Goal: Task Accomplishment & Management: Manage account settings

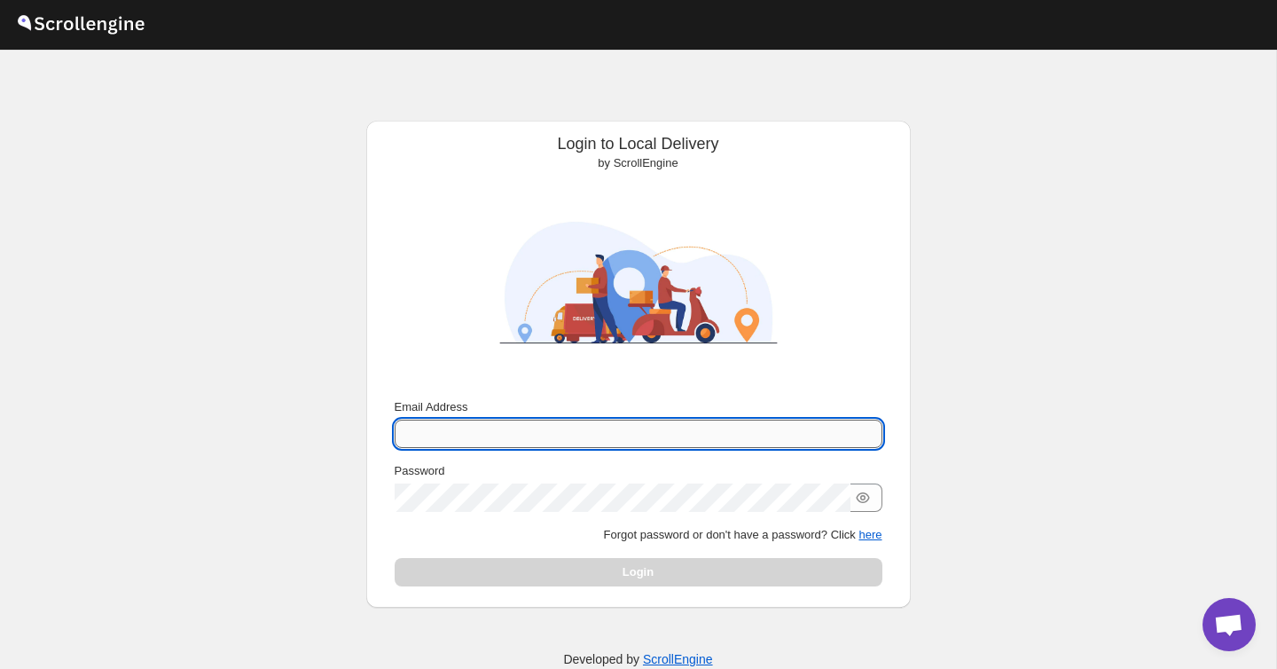
click at [494, 436] on input "Email Address" at bounding box center [639, 434] width 488 height 28
type input "[EMAIL_ADDRESS][DOMAIN_NAME]"
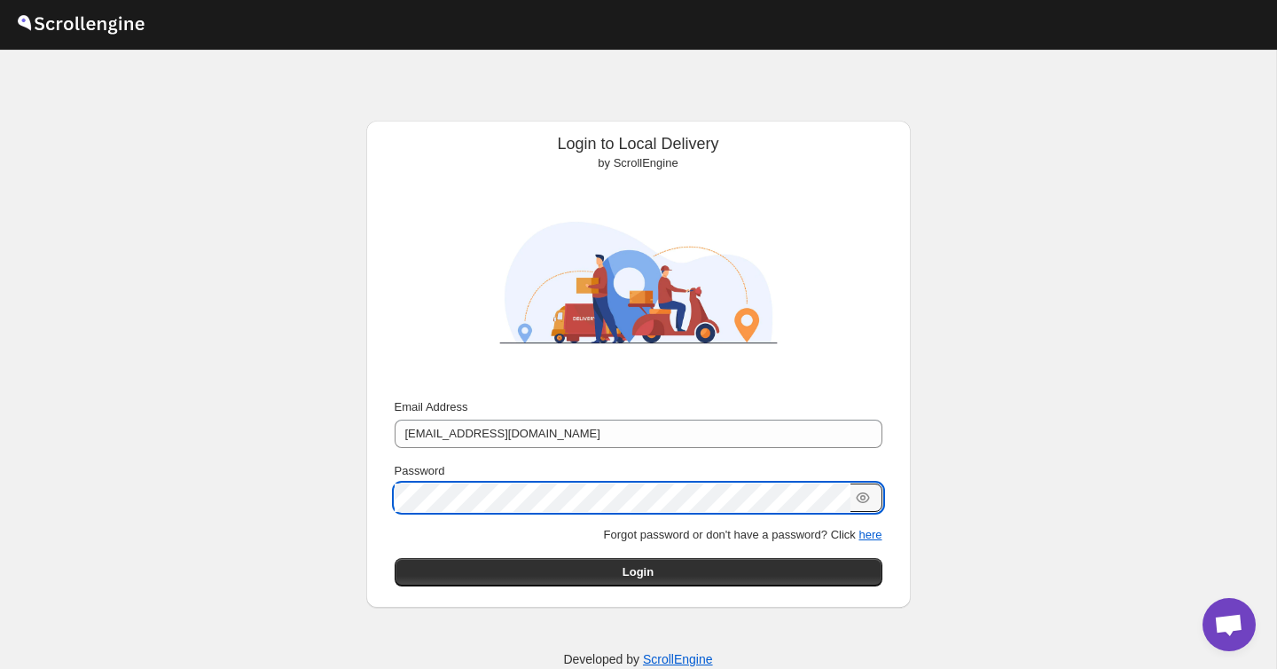
click at [395, 121] on button "Submit" at bounding box center [420, 130] width 51 height 19
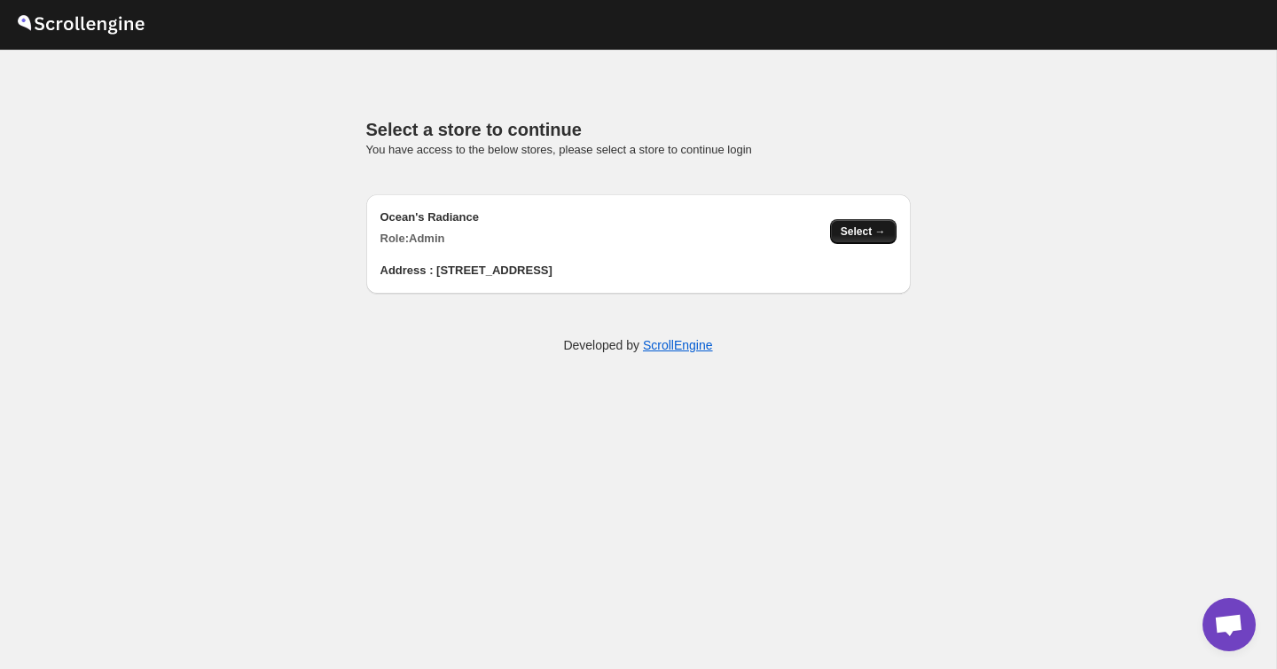
click at [871, 236] on span "Select →" at bounding box center [863, 231] width 45 height 14
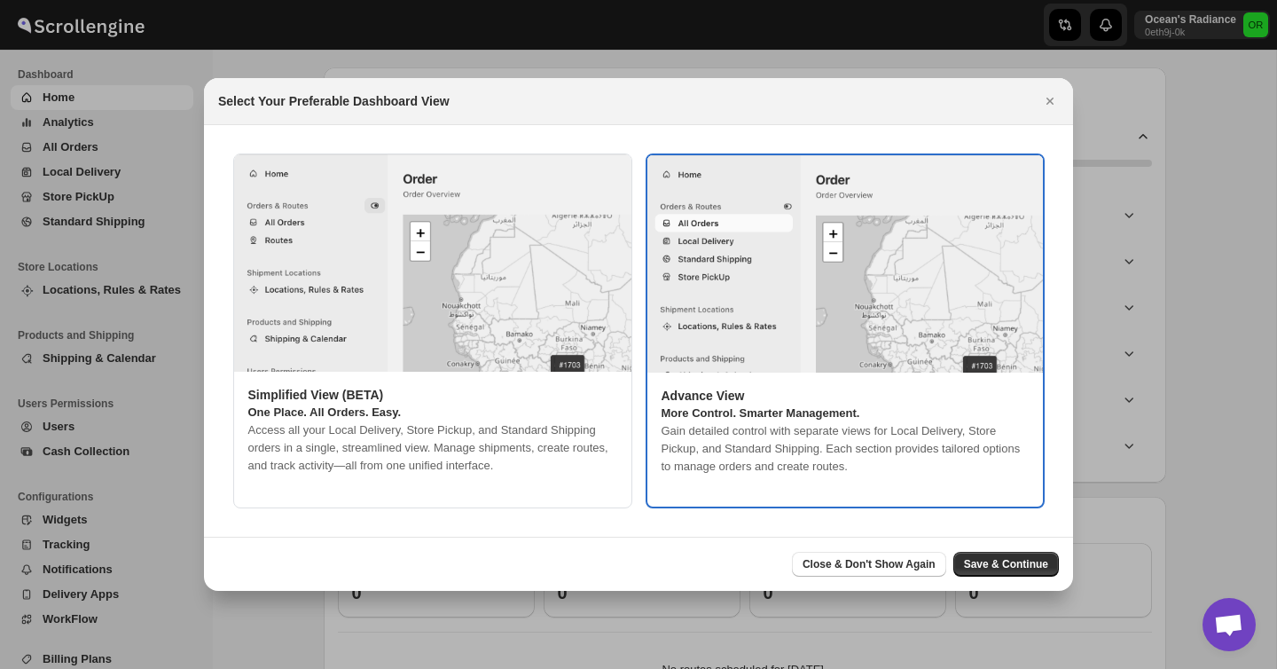
click at [682, 406] on p "More Control. Smarter Management." at bounding box center [845, 413] width 367 height 18
click at [985, 553] on button "Save & Continue" at bounding box center [1007, 564] width 106 height 25
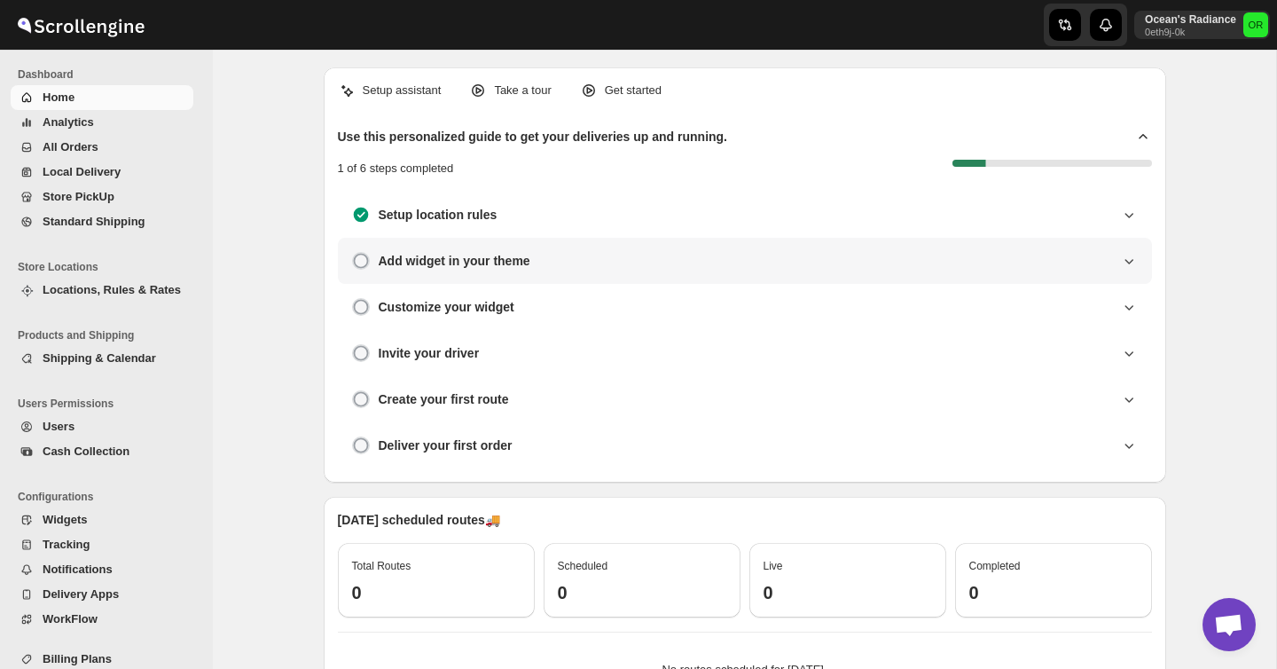
click at [867, 254] on div "Add widget in your theme" at bounding box center [745, 261] width 786 height 18
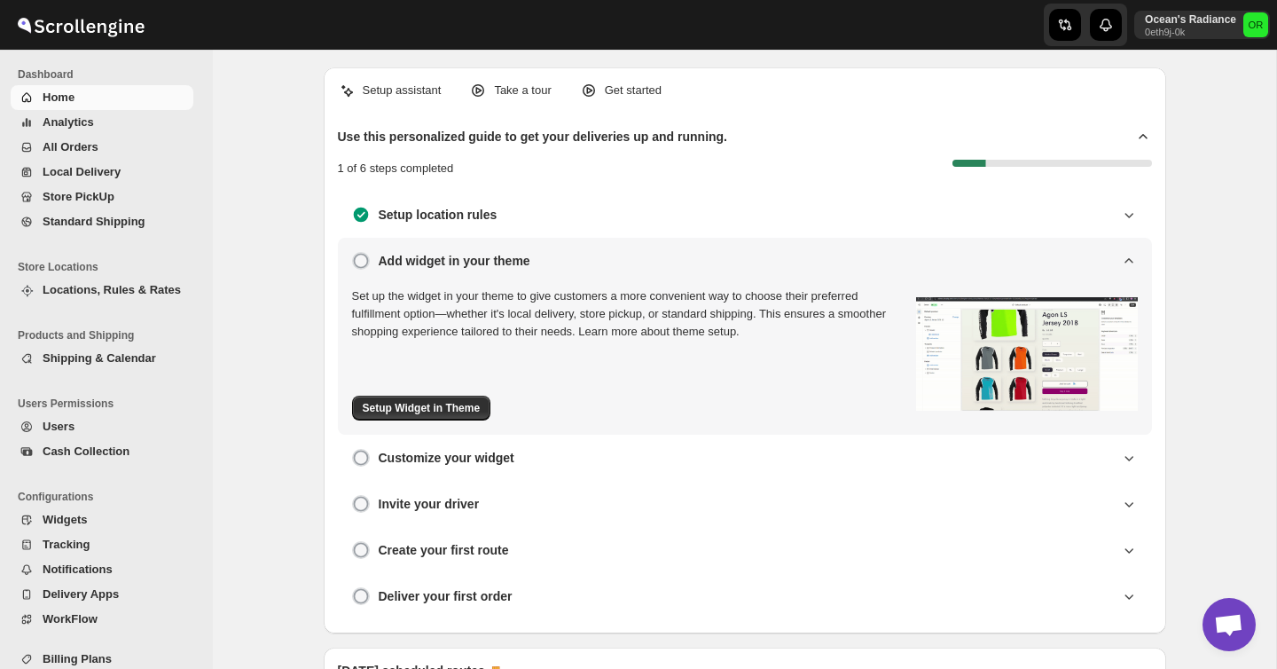
click at [361, 264] on circle at bounding box center [360, 261] width 13 height 13
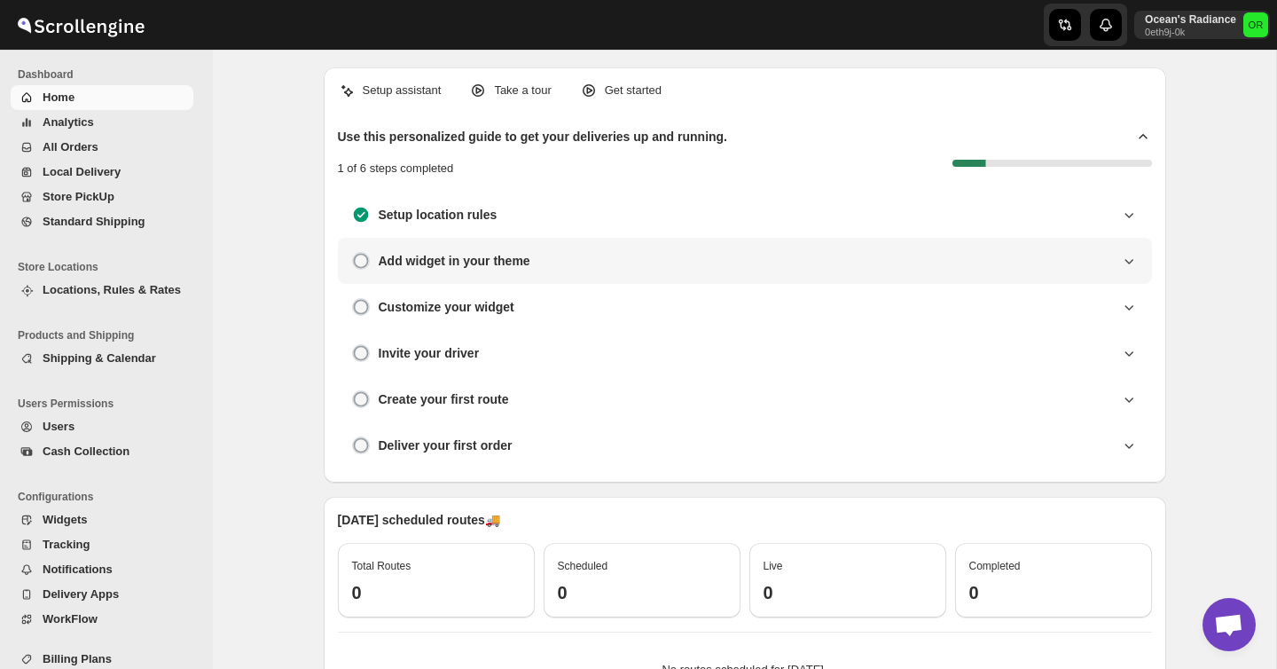
click at [361, 264] on circle at bounding box center [360, 261] width 13 height 13
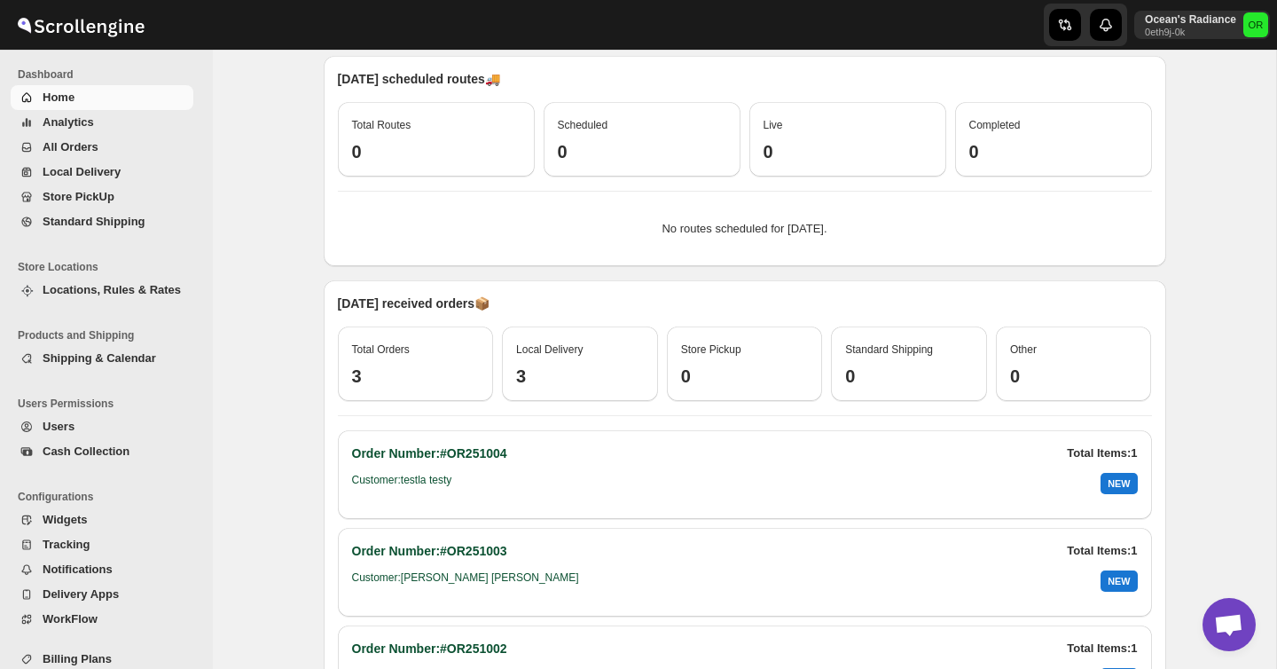
scroll to position [610, 0]
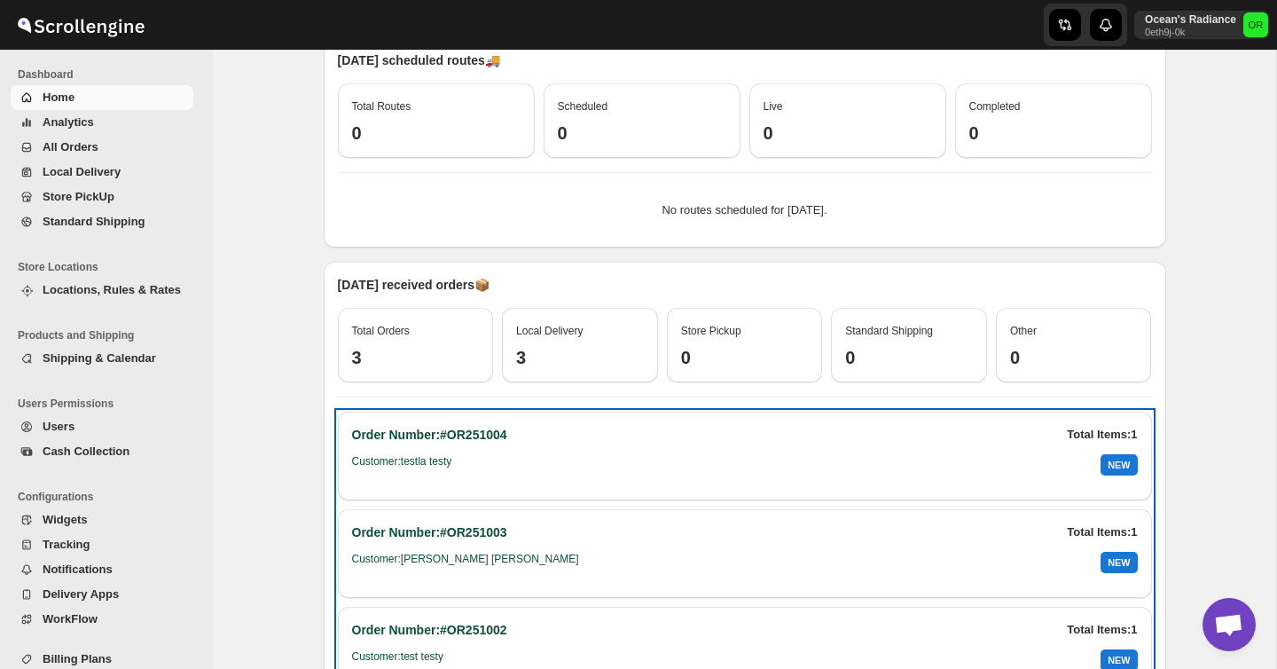
click at [545, 436] on div "Order Number: #OR251004 Total Items: 1" at bounding box center [745, 435] width 786 height 18
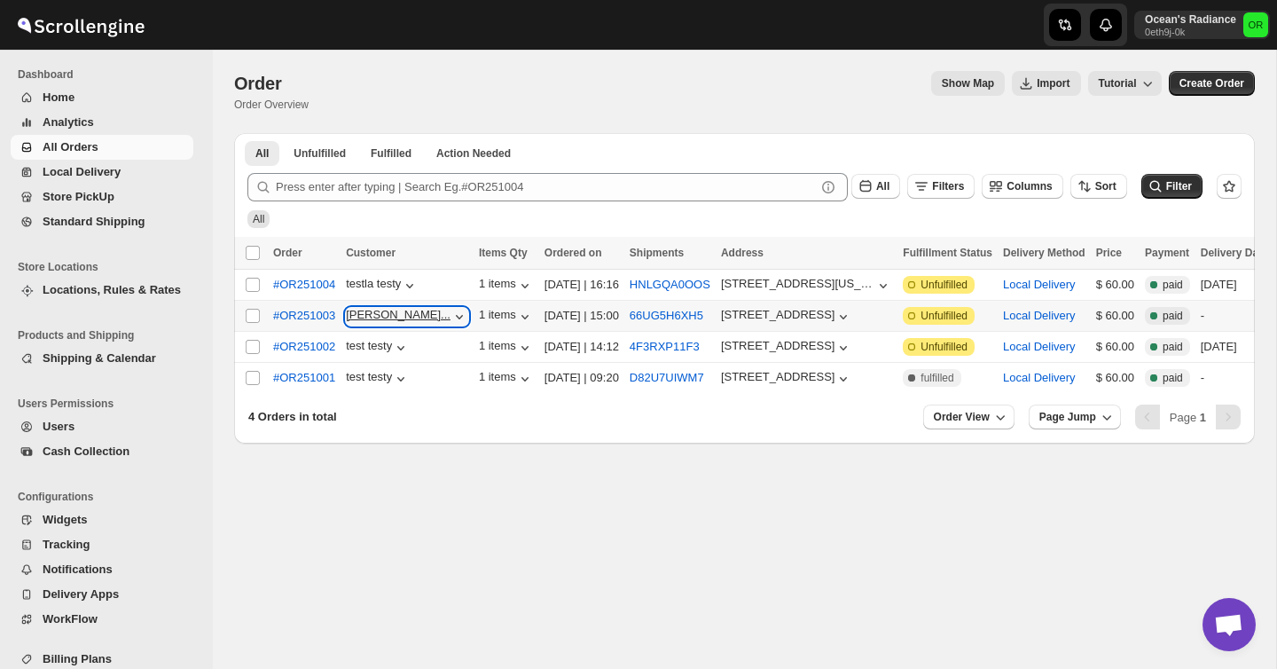
click at [459, 318] on icon "button" at bounding box center [459, 317] width 7 height 4
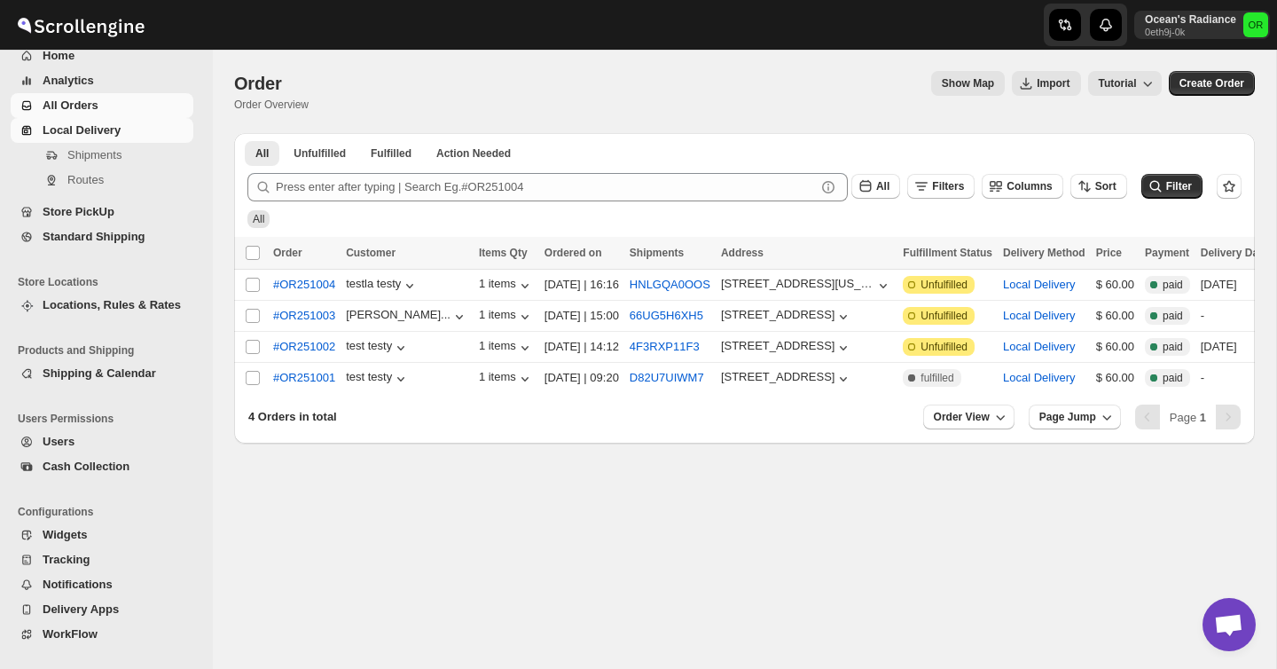
click at [103, 127] on span "Local Delivery" at bounding box center [82, 129] width 78 height 13
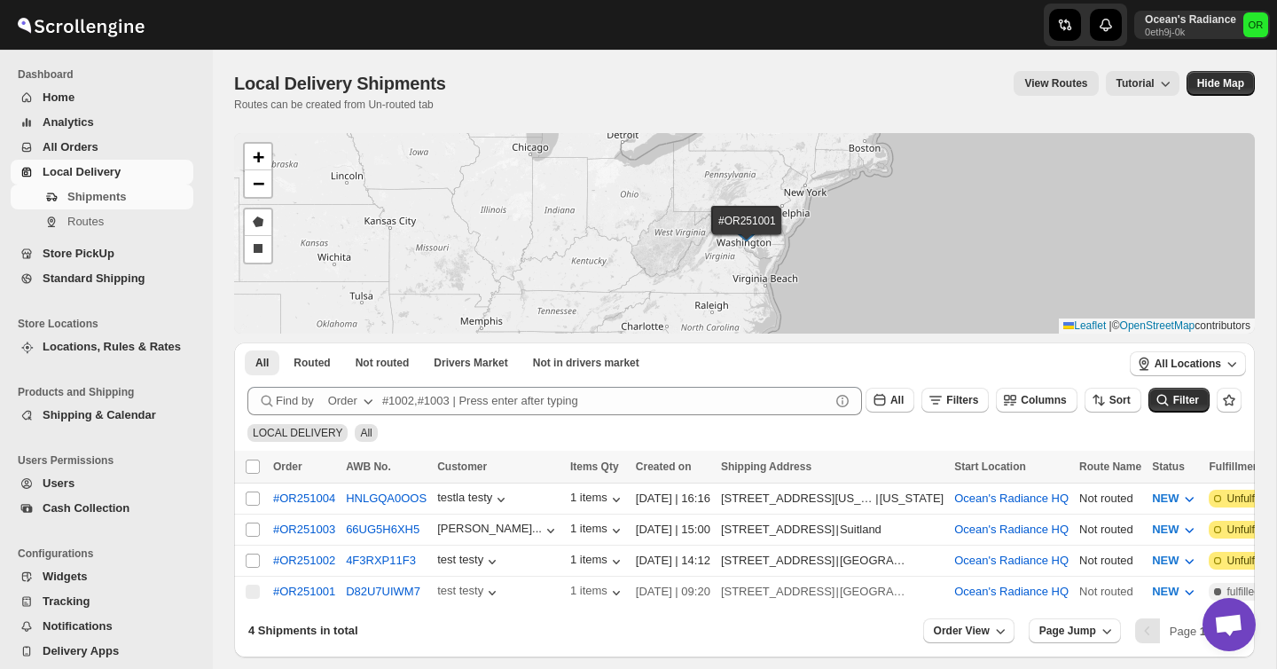
click at [1055, 91] on button "View Routes" at bounding box center [1056, 83] width 84 height 25
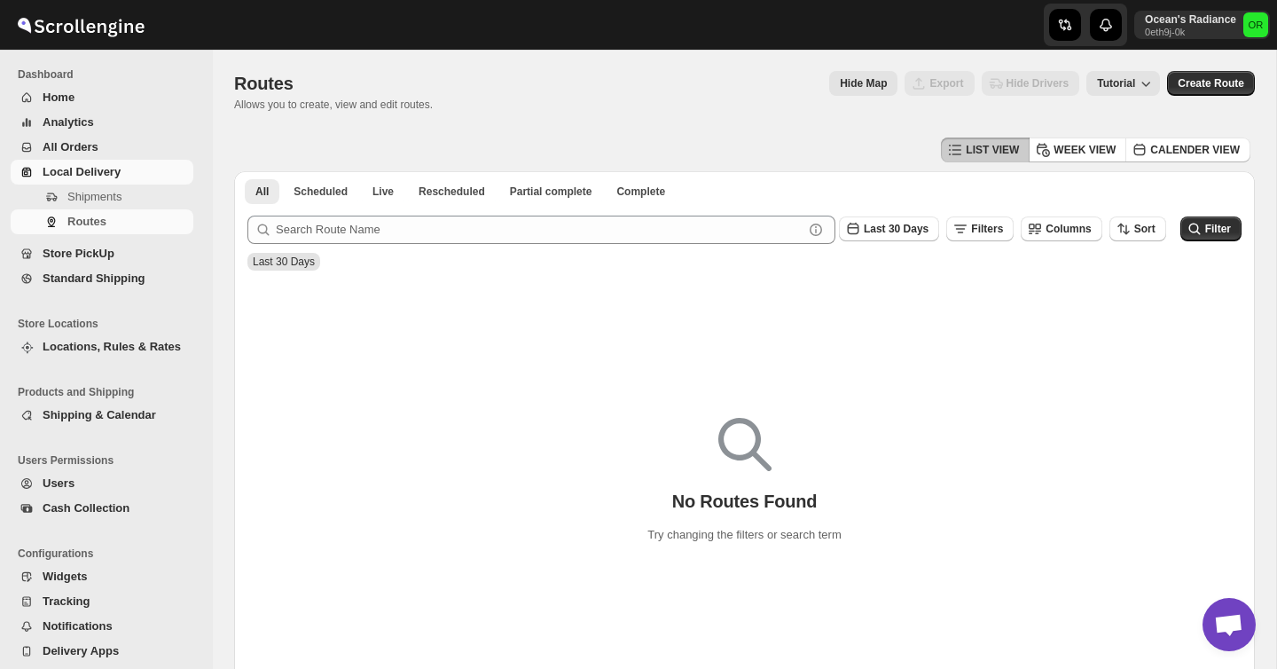
click at [76, 510] on span "Cash Collection" at bounding box center [86, 507] width 87 height 13
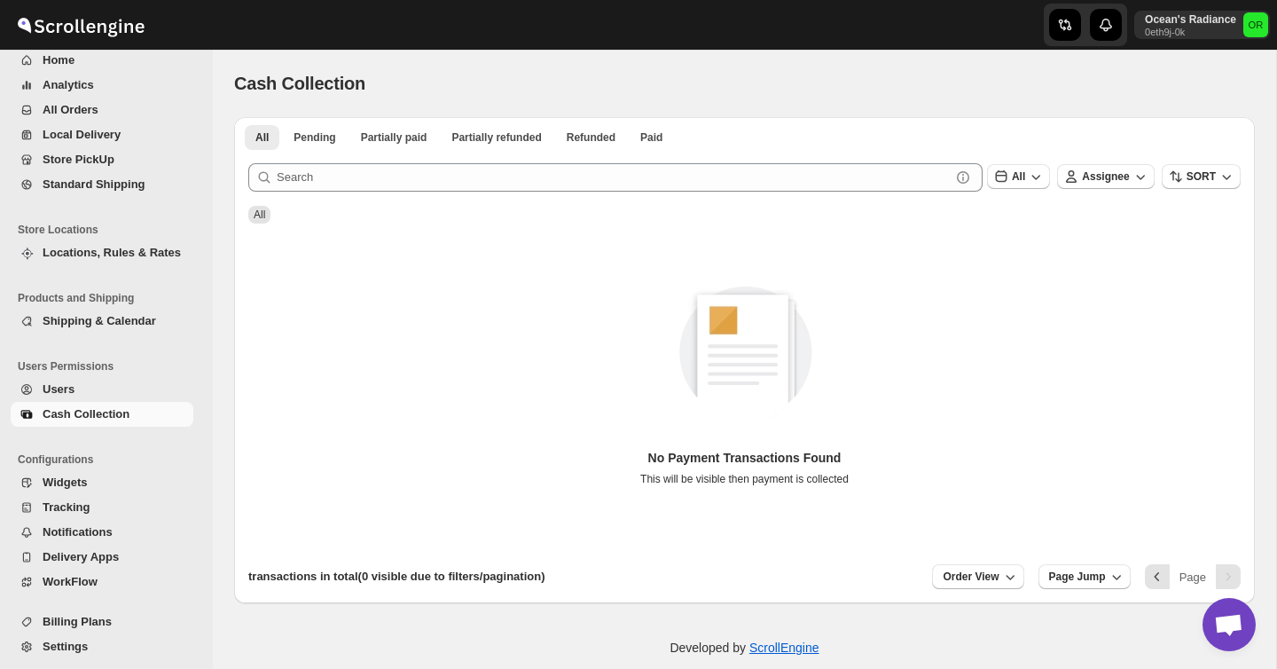
scroll to position [42, 0]
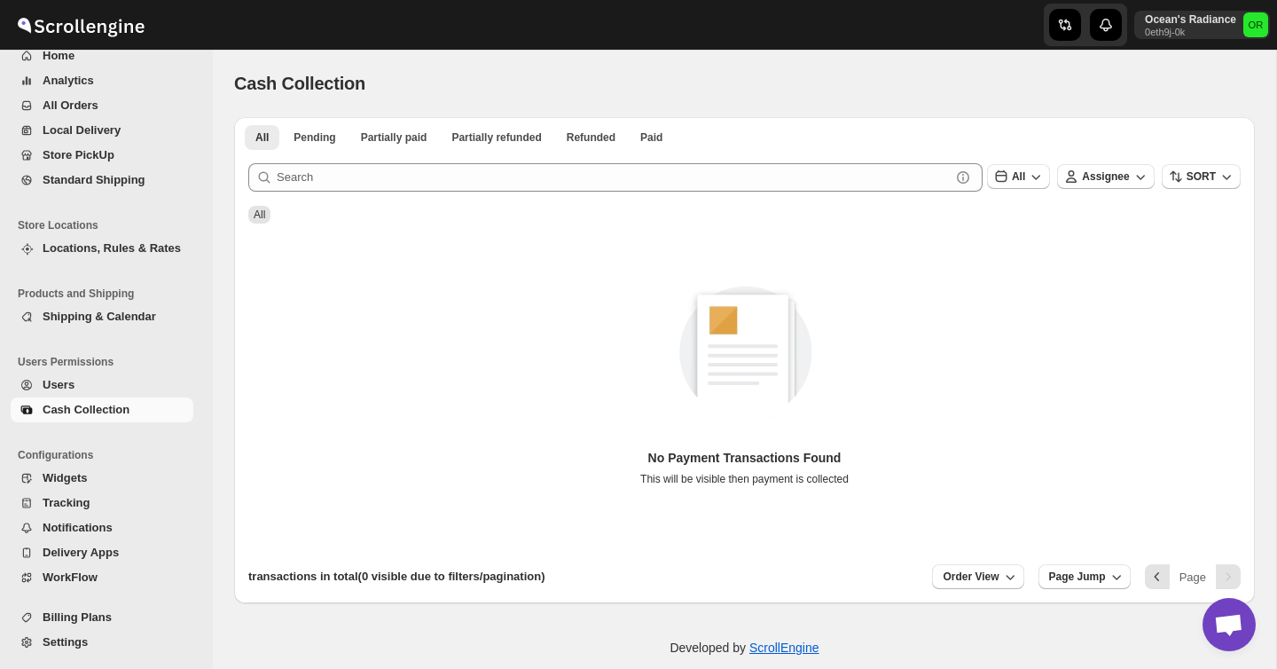
click at [63, 646] on span "Settings" at bounding box center [65, 641] width 45 height 13
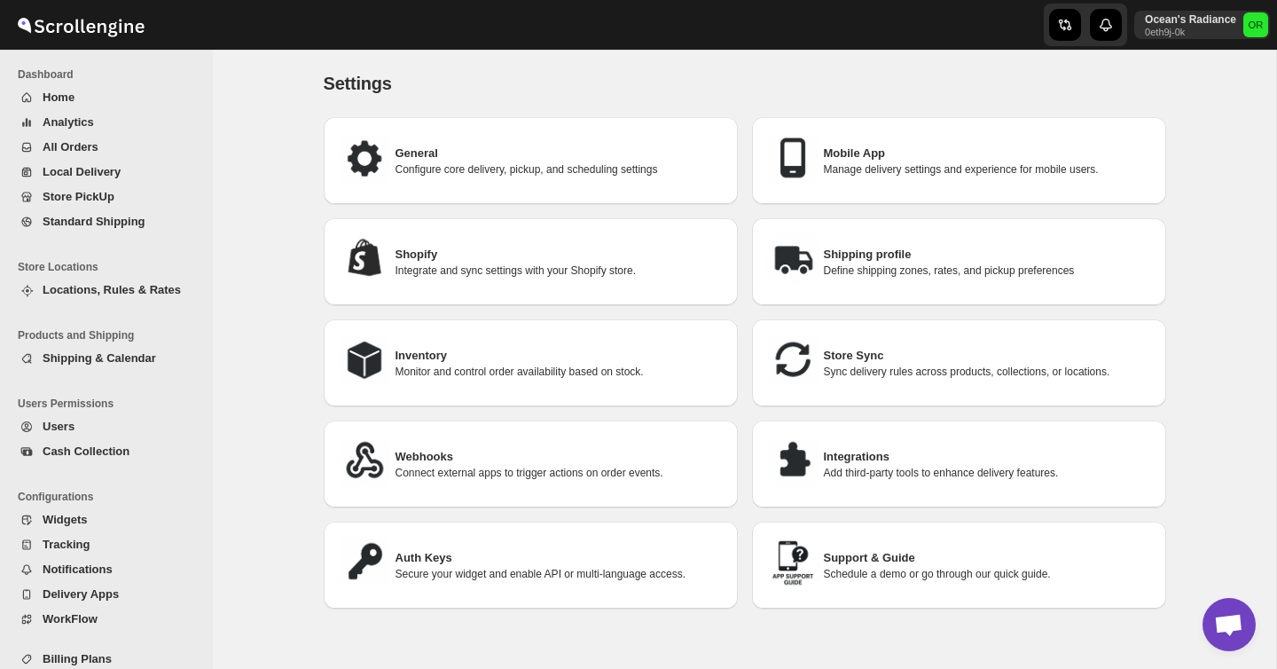
click at [398, 153] on h3 "General" at bounding box center [560, 154] width 328 height 18
select select "m"
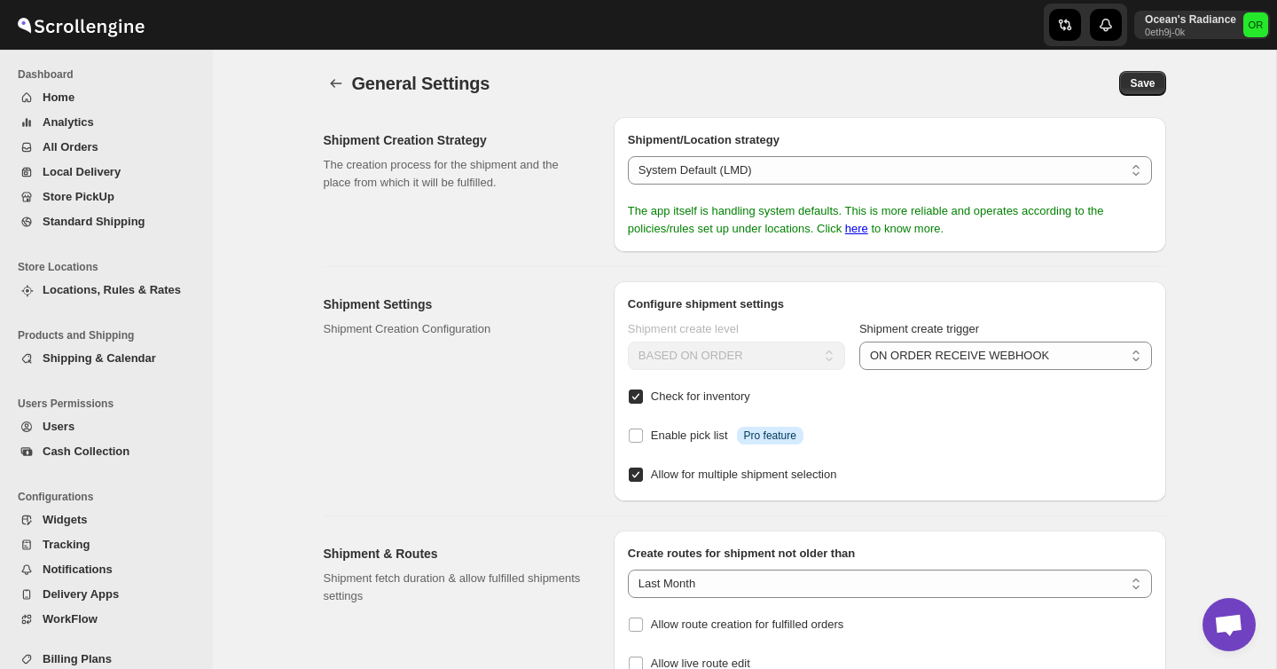
scroll to position [110, 0]
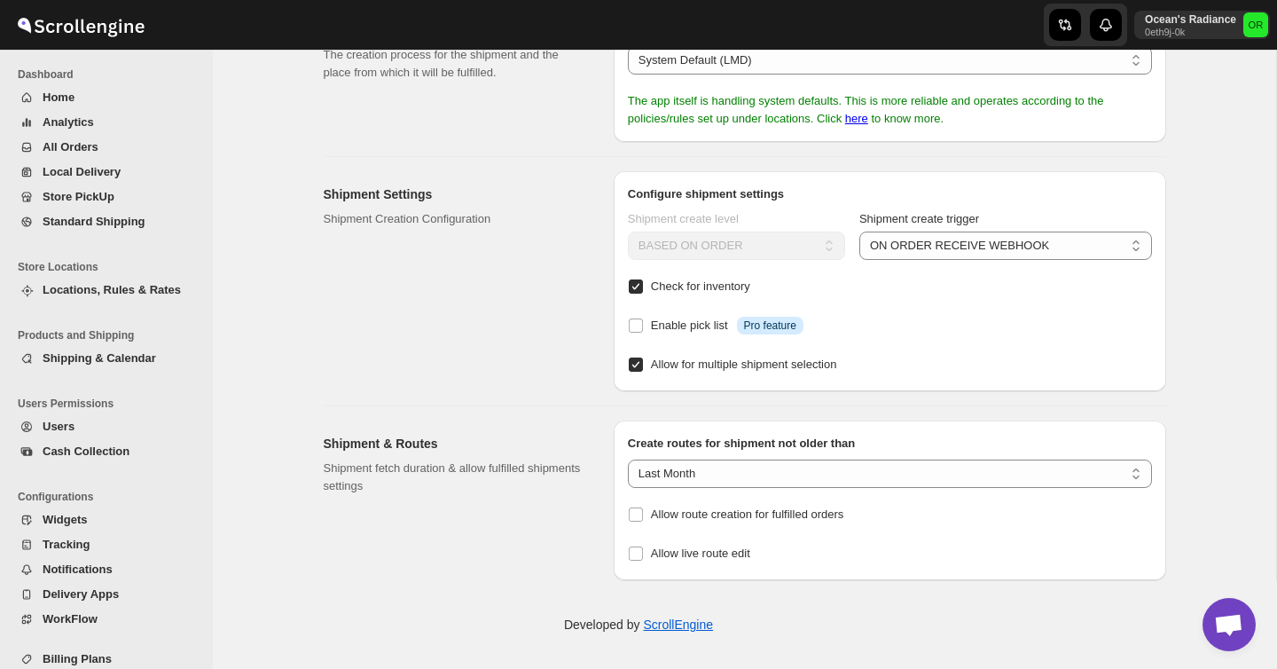
click at [89, 520] on span "Widgets" at bounding box center [116, 520] width 147 height 18
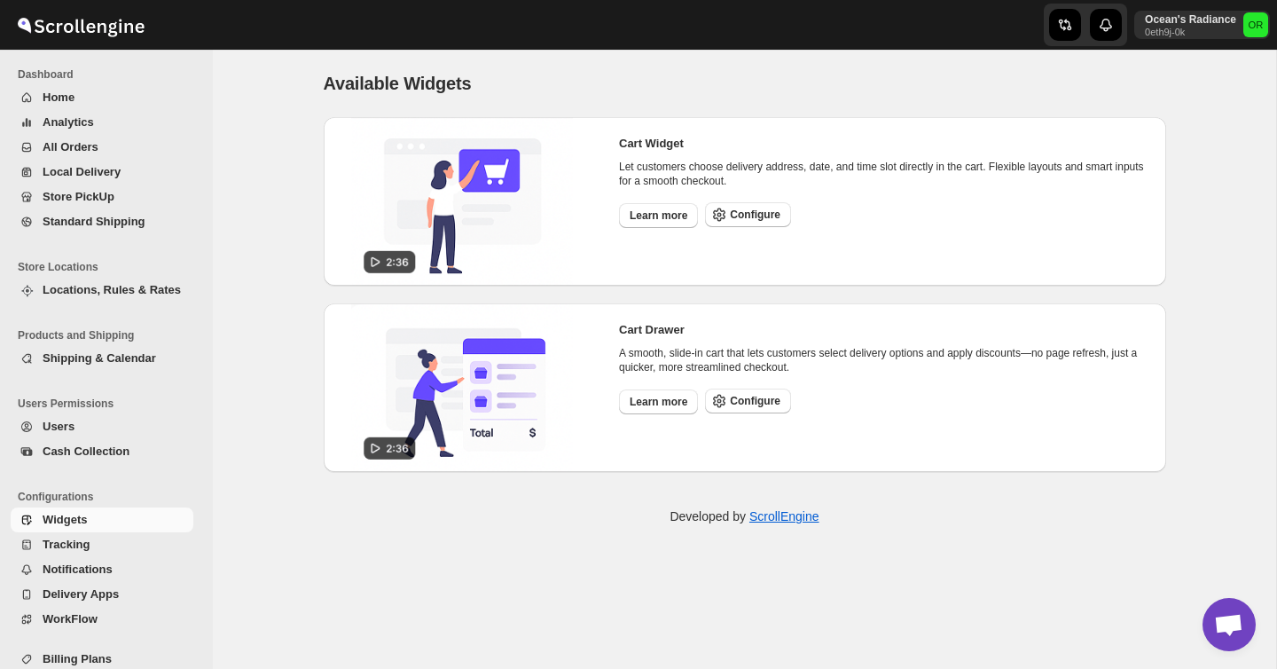
scroll to position [42, 0]
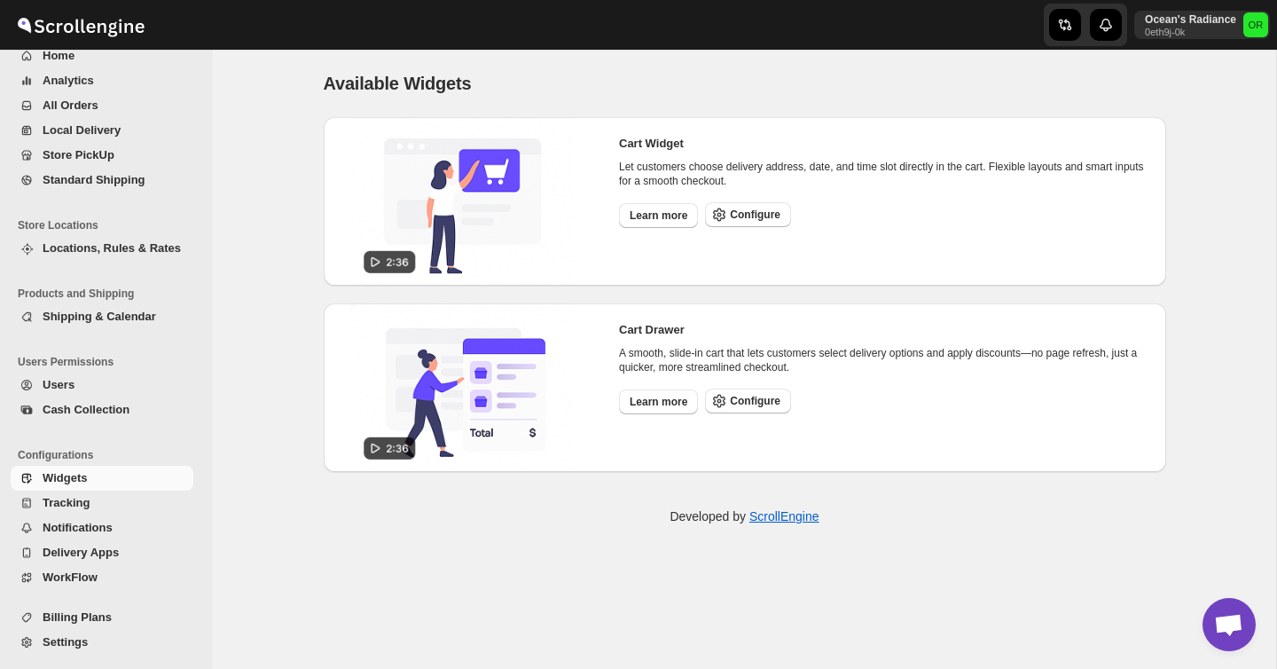
click at [92, 648] on span "Settings" at bounding box center [116, 642] width 147 height 18
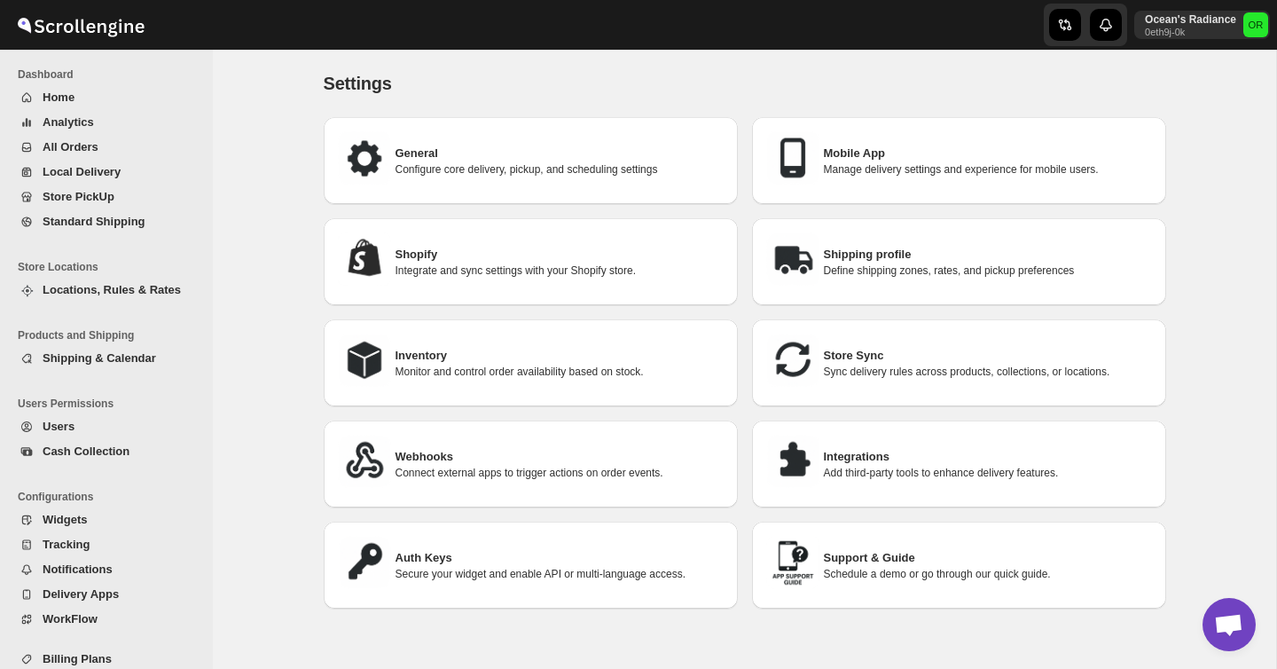
click at [604, 155] on h3 "General" at bounding box center [560, 154] width 328 height 18
select select "m"
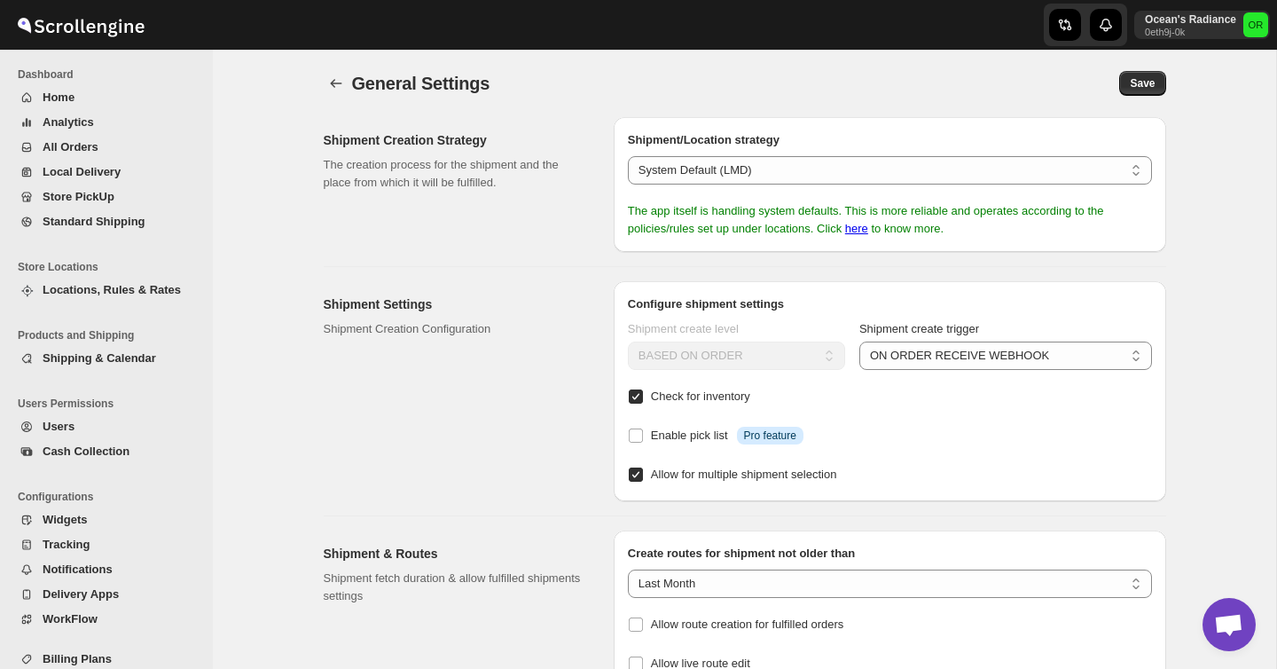
click at [87, 102] on span "Home" at bounding box center [116, 98] width 147 height 18
